Goal: Find specific fact: Find specific fact

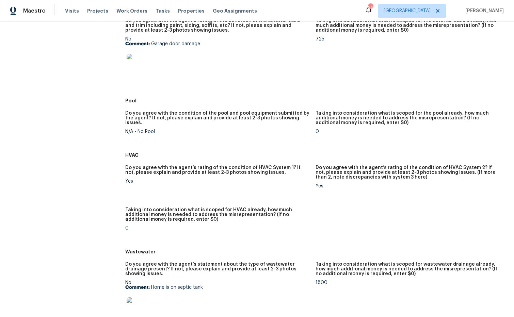
scroll to position [322, 0]
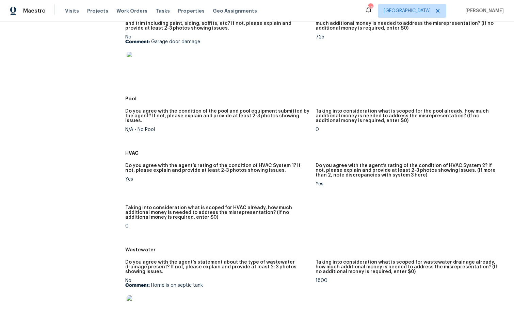
click at [143, 68] on img at bounding box center [138, 63] width 22 height 22
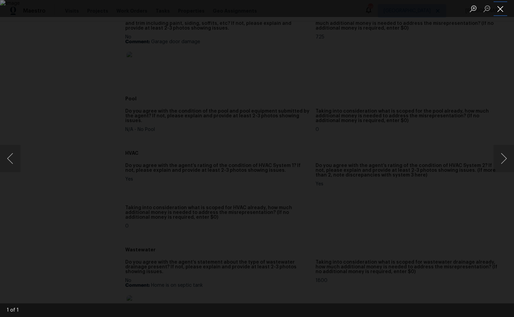
click at [499, 12] on button "Close lightbox" at bounding box center [500, 9] width 14 height 12
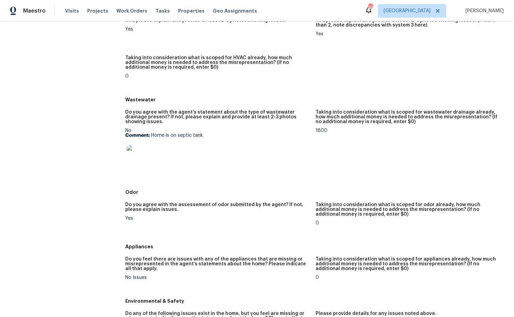
scroll to position [471, 0]
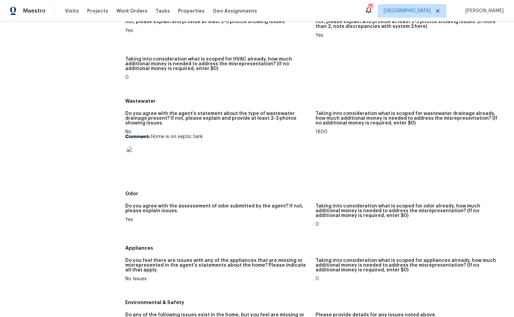
click at [139, 150] on img at bounding box center [138, 158] width 22 height 22
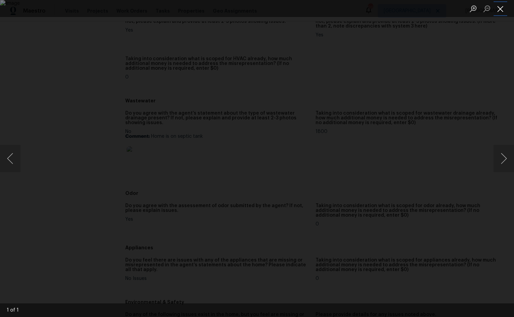
click at [501, 10] on button "Close lightbox" at bounding box center [500, 9] width 14 height 12
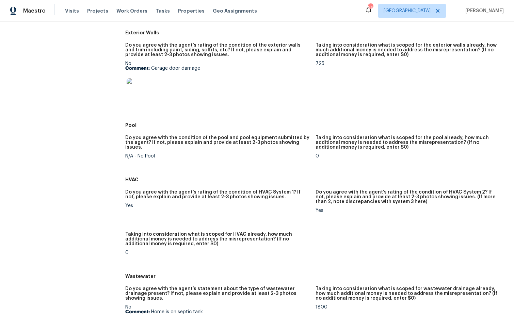
scroll to position [0, 0]
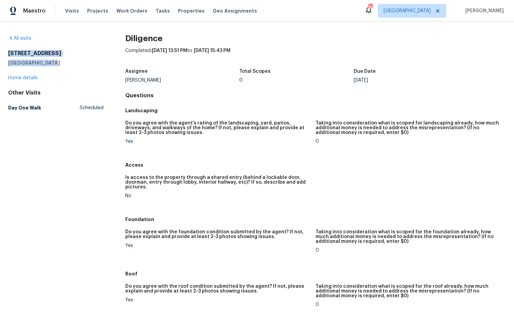
drag, startPoint x: 52, startPoint y: 65, endPoint x: 5, endPoint y: 52, distance: 47.9
click at [4, 53] on div "All visits [STREET_ADDRESS] Home details Other Visits Day One Walk Scheduled Di…" at bounding box center [257, 169] width 514 height 296
copy div "[STREET_ADDRESS]"
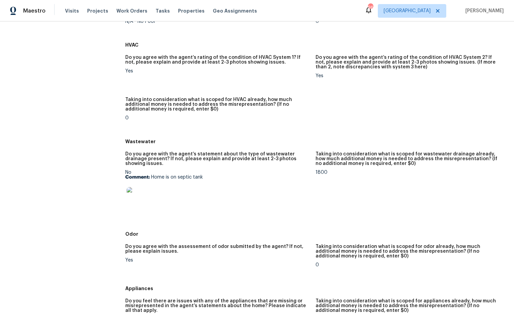
scroll to position [431, 0]
drag, startPoint x: 210, startPoint y: 172, endPoint x: 166, endPoint y: 173, distance: 44.2
click at [149, 175] on p "Comment: Home is on septic tank" at bounding box center [217, 177] width 185 height 5
copy p "Home is on septic tank"
